Goal: Transaction & Acquisition: Purchase product/service

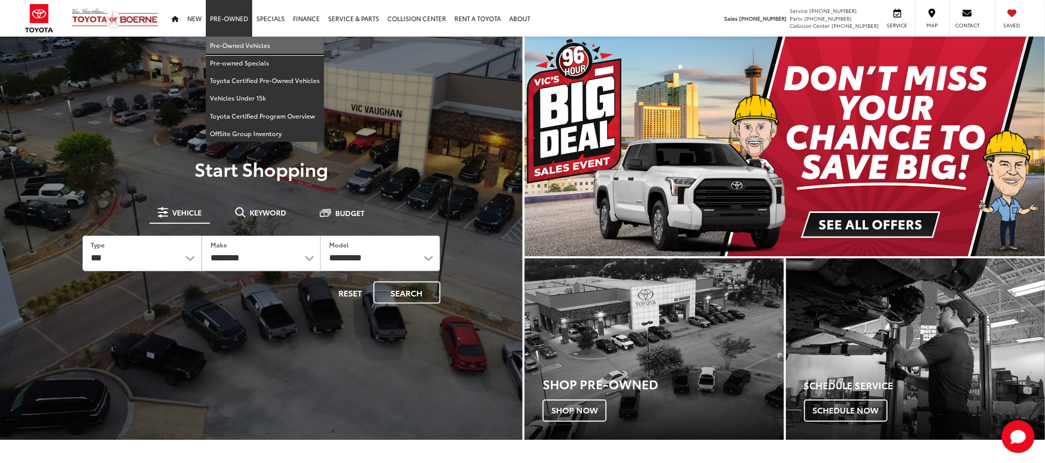
click at [239, 42] on link "Pre-Owned Vehicles" at bounding box center [265, 46] width 118 height 18
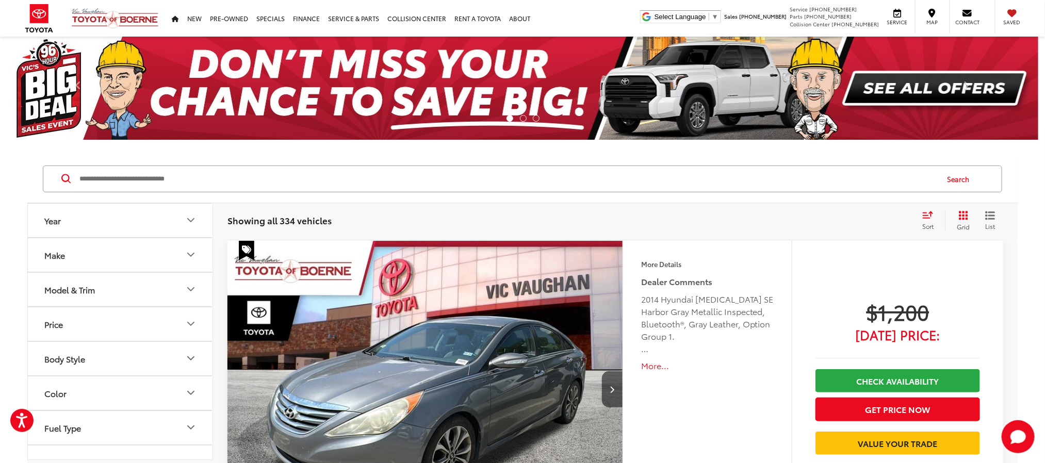
click at [433, 182] on input "Search by Make, Model, or Keyword" at bounding box center [507, 179] width 859 height 25
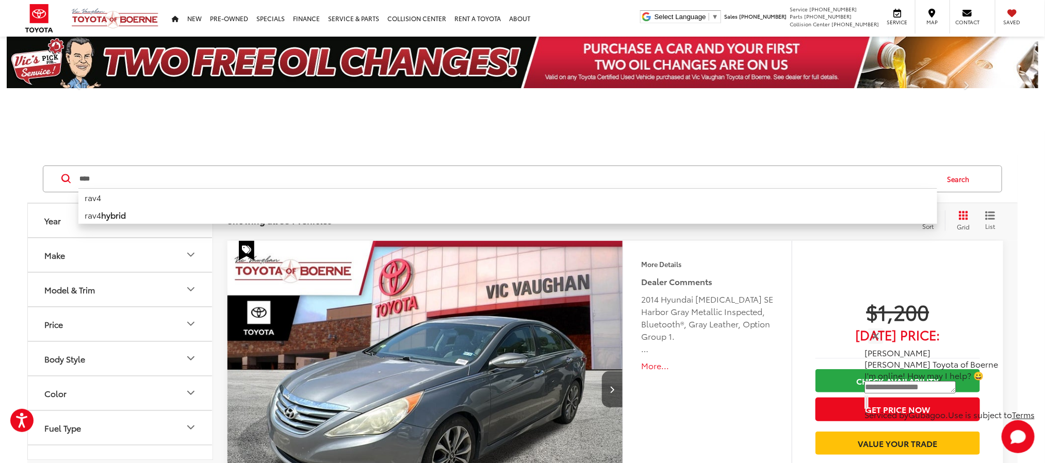
type input "****"
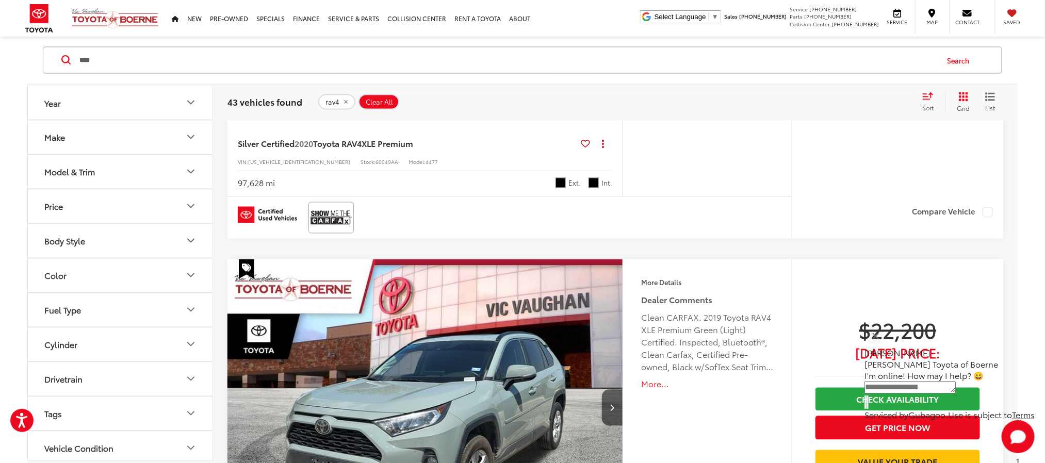
scroll to position [928, 0]
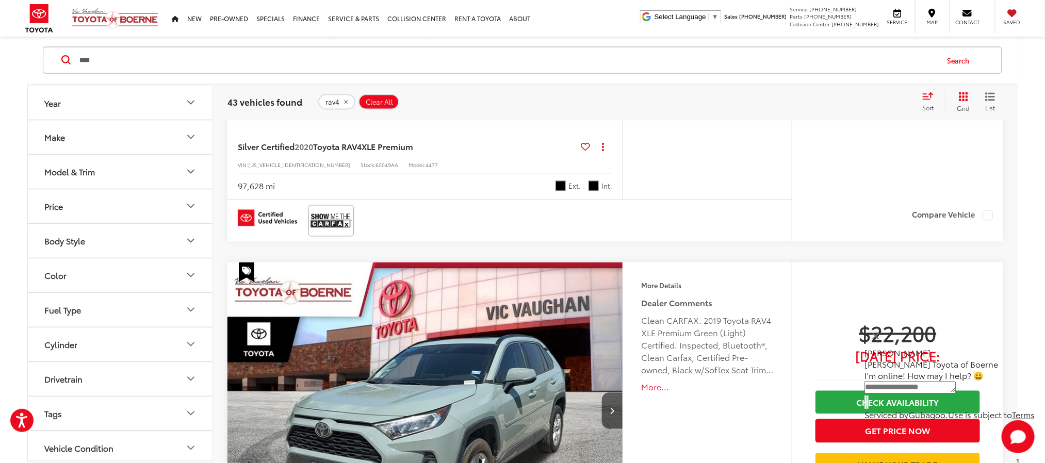
click at [964, 100] on icon "Grid View" at bounding box center [963, 96] width 9 height 9
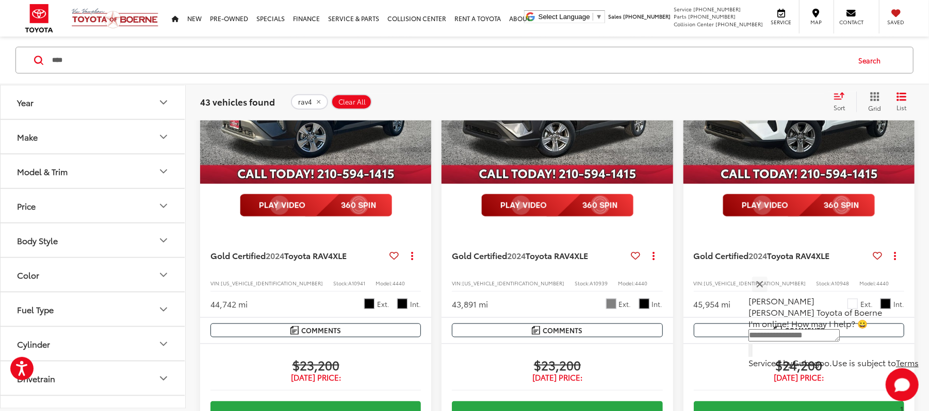
scroll to position [842, 0]
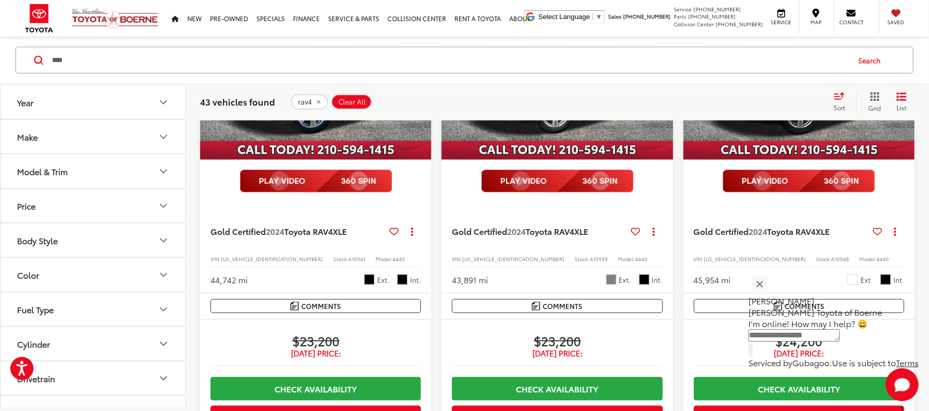
click at [348, 263] on span "A10941" at bounding box center [356, 259] width 17 height 8
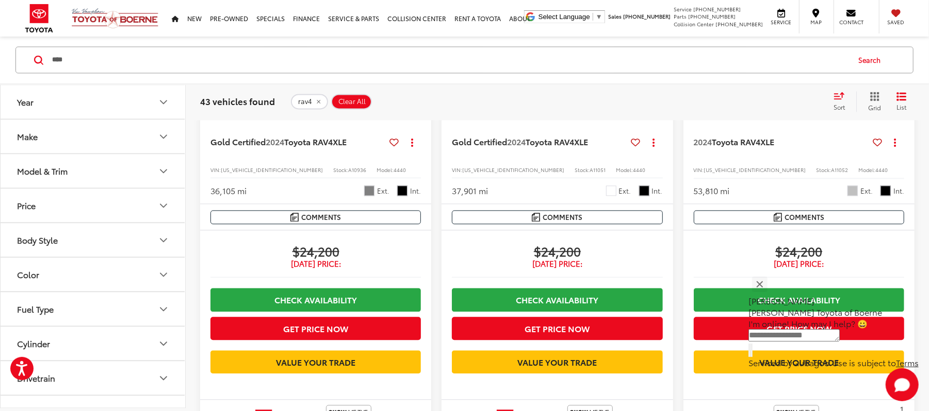
scroll to position [1529, 0]
